Goal: Entertainment & Leisure: Consume media (video, audio)

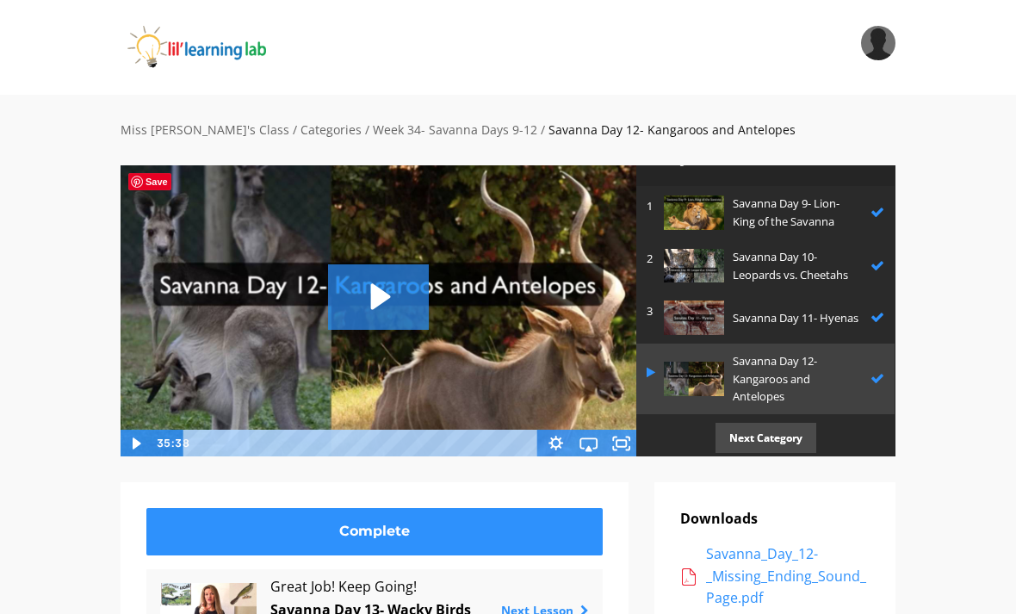
click at [774, 425] on p "Next Category" at bounding box center [765, 438] width 101 height 30
click at [776, 434] on p "Next Category" at bounding box center [765, 438] width 101 height 30
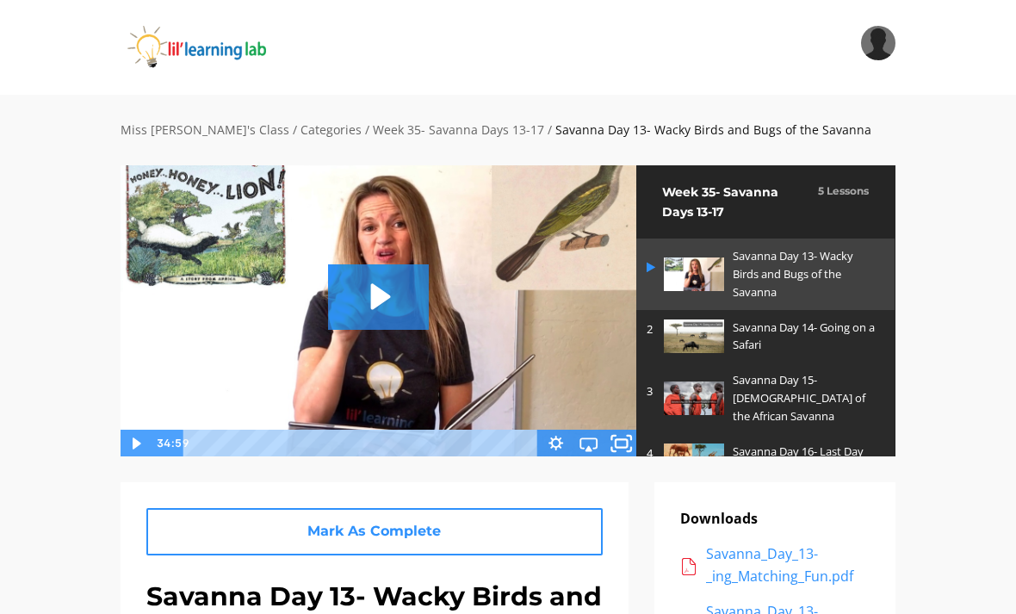
click at [625, 453] on icon "Fullscreen" at bounding box center [622, 442] width 40 height 33
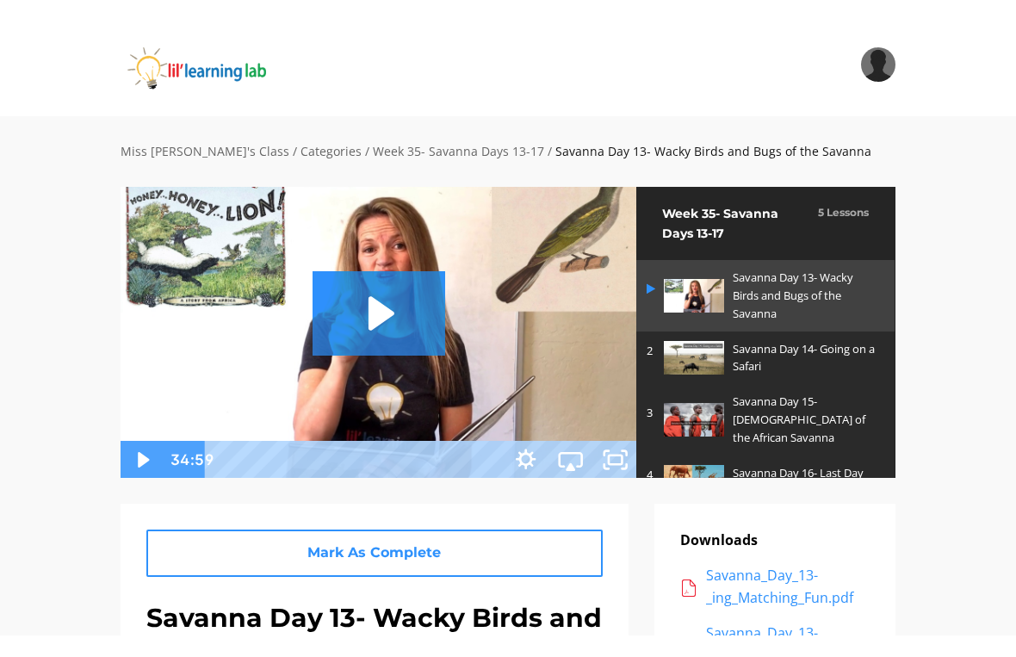
scroll to position [21, 0]
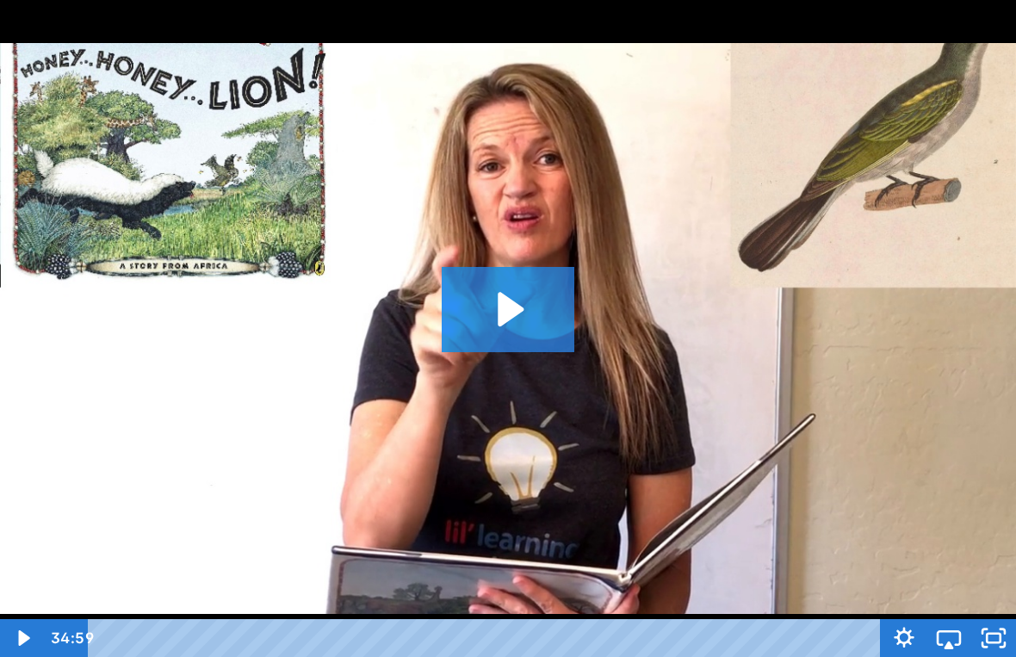
click at [556, 303] on icon "Play Video: sites/2147505858/video/wa2ReE3oQ4AfQOWIu4AA_Savanna_Day_13-_Birds_a…" at bounding box center [508, 309] width 133 height 84
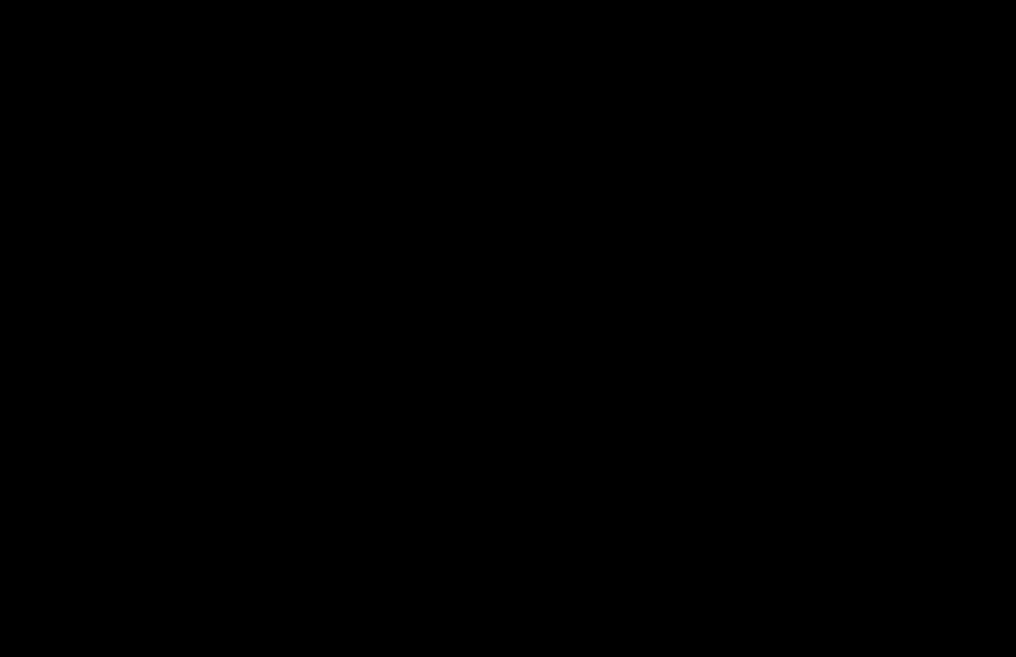
click at [712, 353] on div at bounding box center [508, 328] width 1016 height 657
drag, startPoint x: 61, startPoint y: 11, endPoint x: 46, endPoint y: -20, distance: 34.6
click at [46, 0] on html "Search My Library Settings Logout Miss [PERSON_NAME]'s Class / Categories / Wee…" at bounding box center [508, 307] width 1016 height 657
click at [454, 381] on div at bounding box center [508, 328] width 1016 height 657
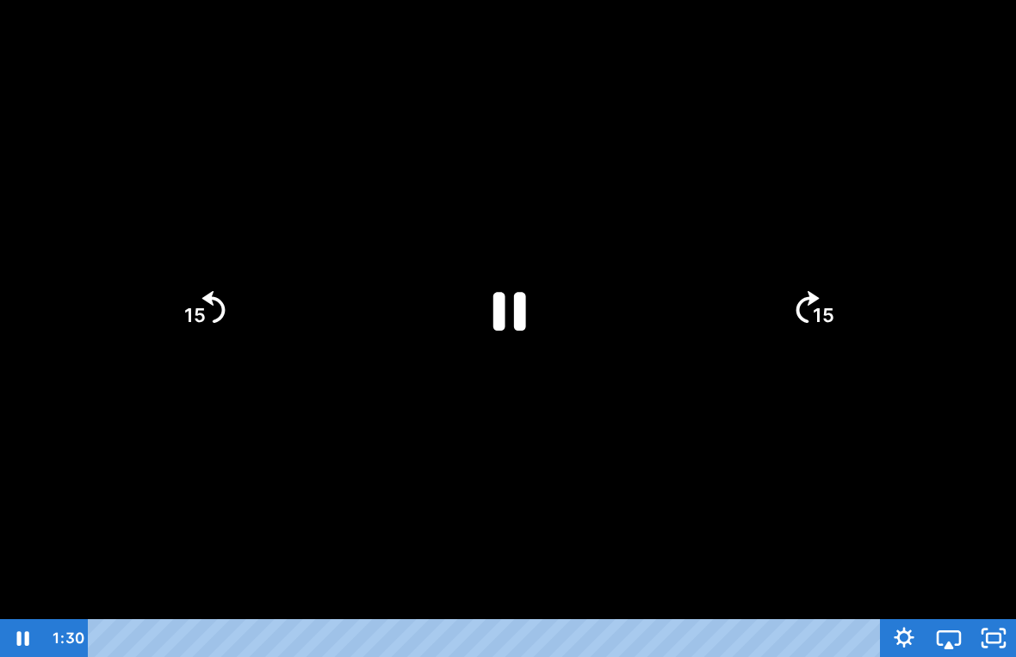
drag, startPoint x: 487, startPoint y: 310, endPoint x: 466, endPoint y: 337, distance: 34.3
click at [487, 310] on icon "Pause" at bounding box center [507, 309] width 119 height 119
click at [533, 302] on icon "Play Video" at bounding box center [507, 309] width 119 height 119
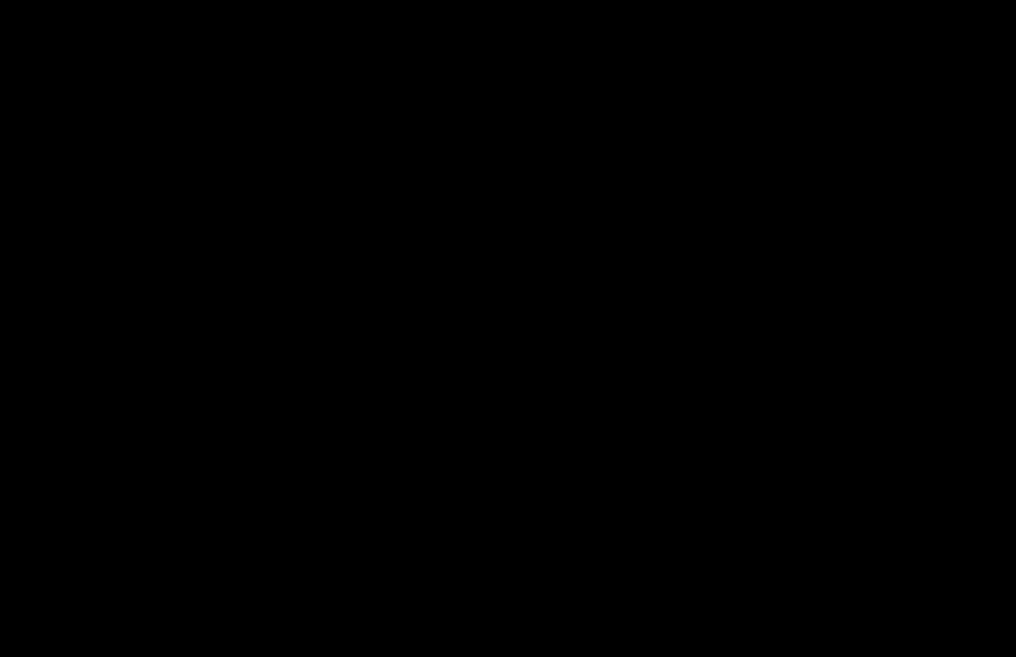
click at [490, 331] on div at bounding box center [508, 328] width 1016 height 657
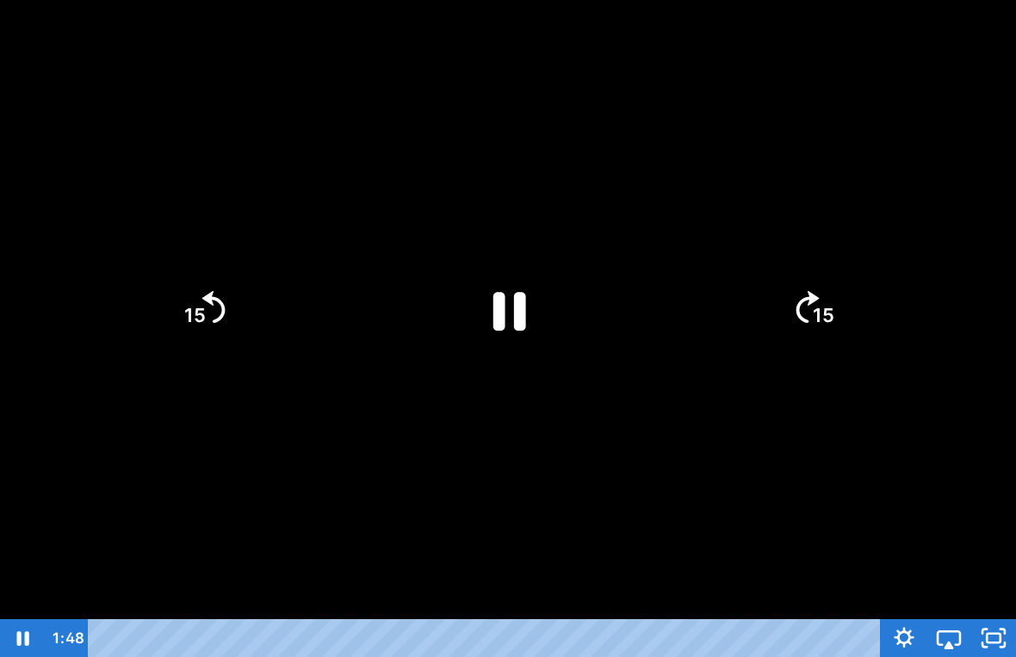
click at [496, 293] on icon "Pause" at bounding box center [509, 311] width 33 height 39
click at [487, 330] on icon "Play Video" at bounding box center [507, 309] width 119 height 119
click at [724, 217] on div at bounding box center [508, 328] width 1016 height 657
